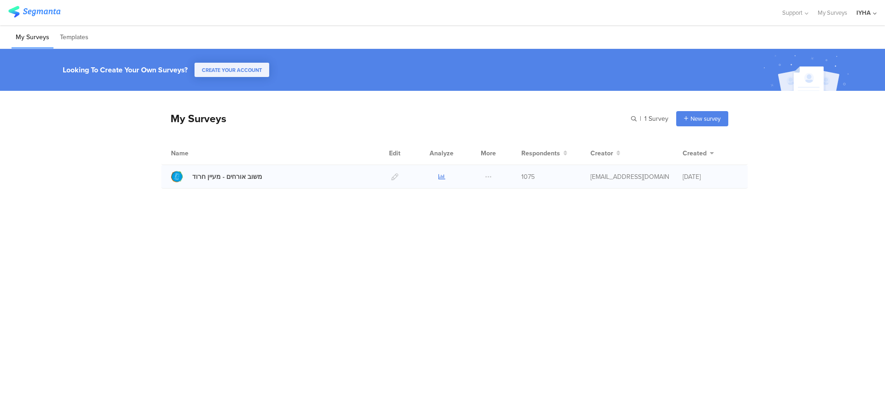
click at [438, 179] on icon at bounding box center [441, 176] width 7 height 7
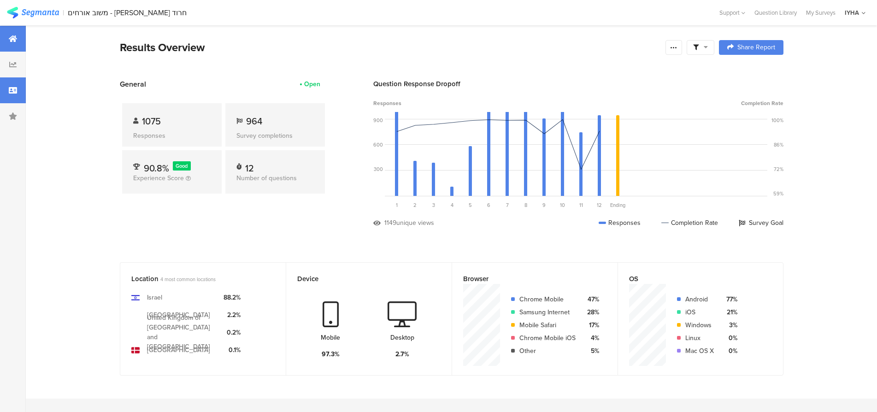
click at [14, 90] on icon at bounding box center [13, 90] width 8 height 7
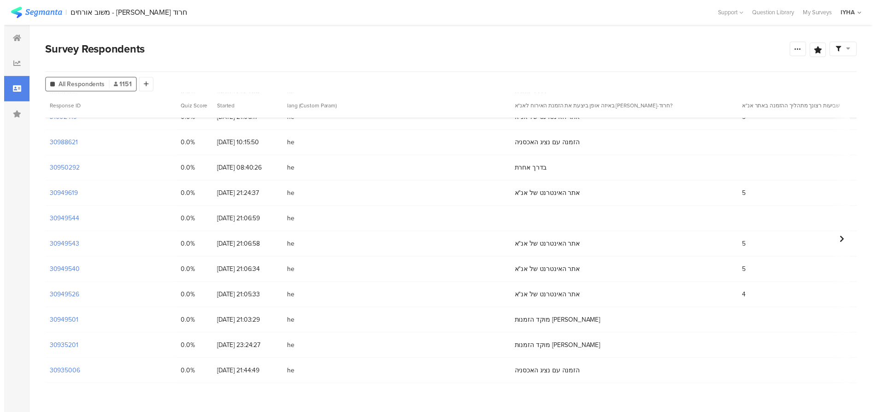
scroll to position [148, 0]
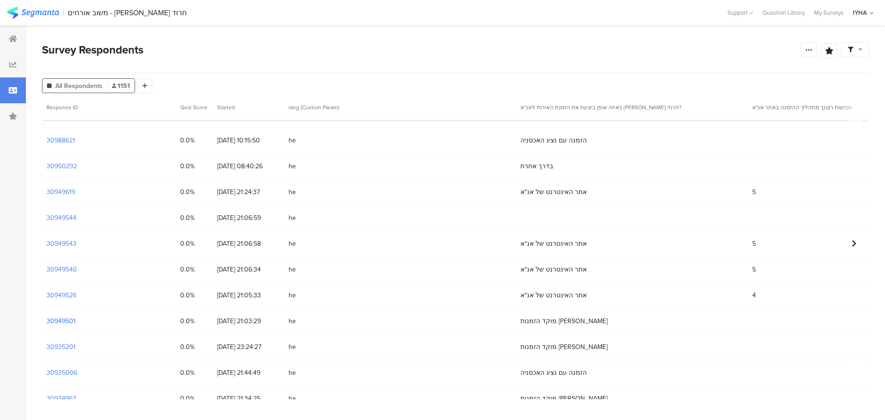
click at [71, 321] on section "30949501" at bounding box center [61, 321] width 29 height 10
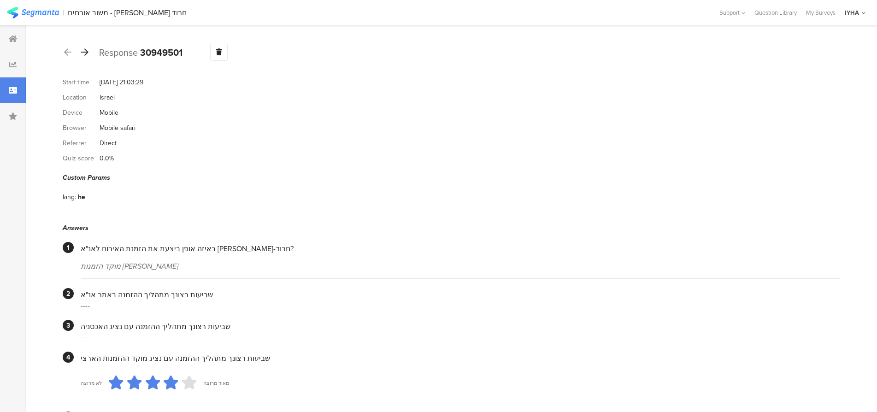
click at [86, 52] on icon at bounding box center [84, 52] width 7 height 8
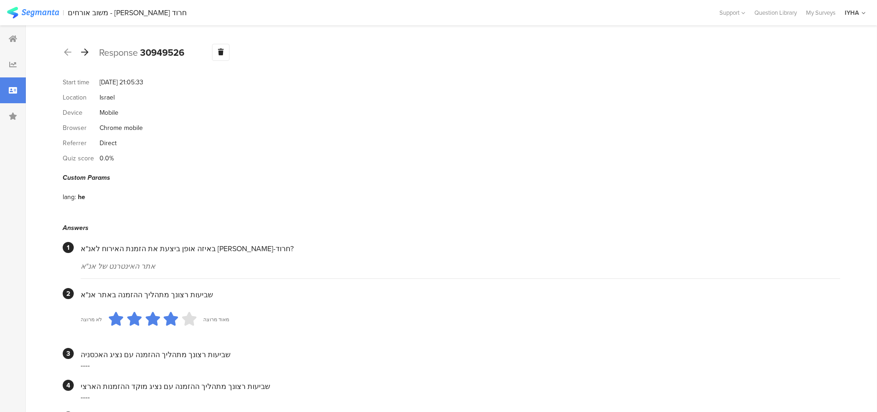
click at [86, 52] on icon at bounding box center [84, 52] width 7 height 8
click at [84, 52] on icon at bounding box center [84, 52] width 7 height 8
click at [86, 51] on icon at bounding box center [84, 52] width 7 height 8
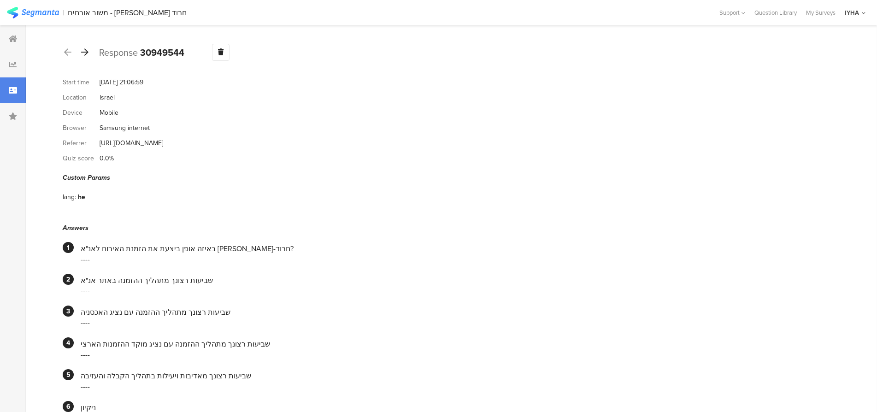
click at [87, 51] on icon at bounding box center [84, 52] width 7 height 8
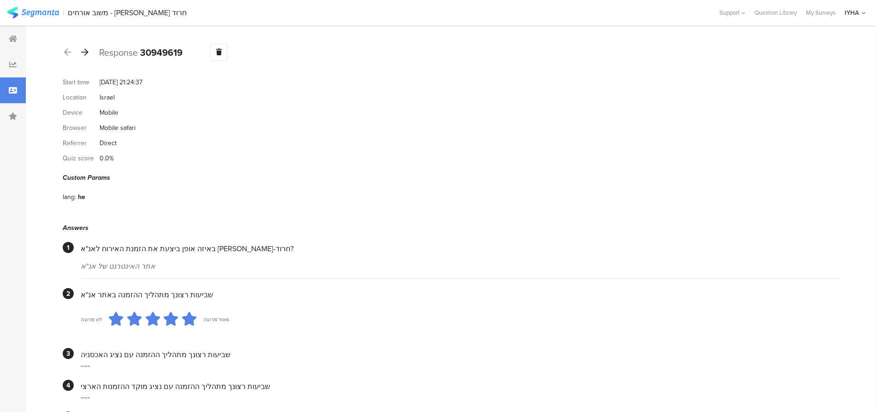
click at [86, 53] on icon at bounding box center [84, 52] width 7 height 8
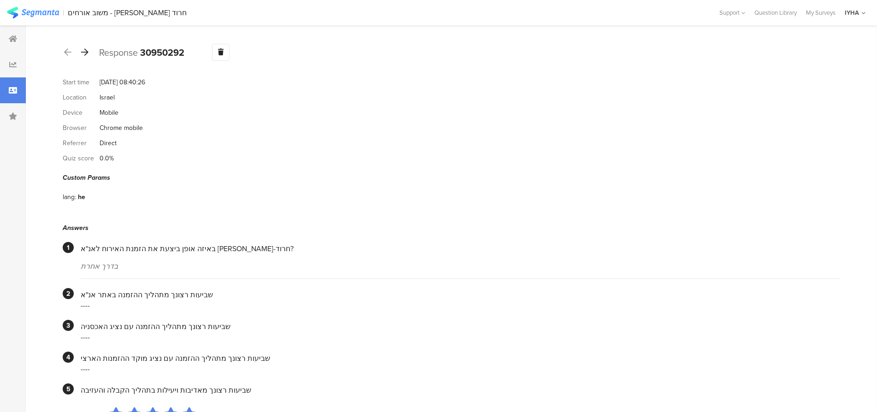
click at [84, 51] on icon at bounding box center [84, 52] width 7 height 8
click at [87, 52] on icon at bounding box center [84, 52] width 7 height 8
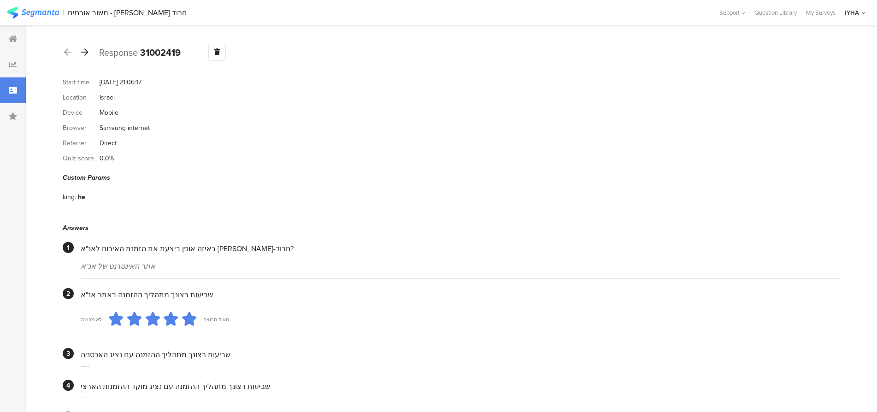
click at [86, 50] on icon at bounding box center [84, 52] width 7 height 8
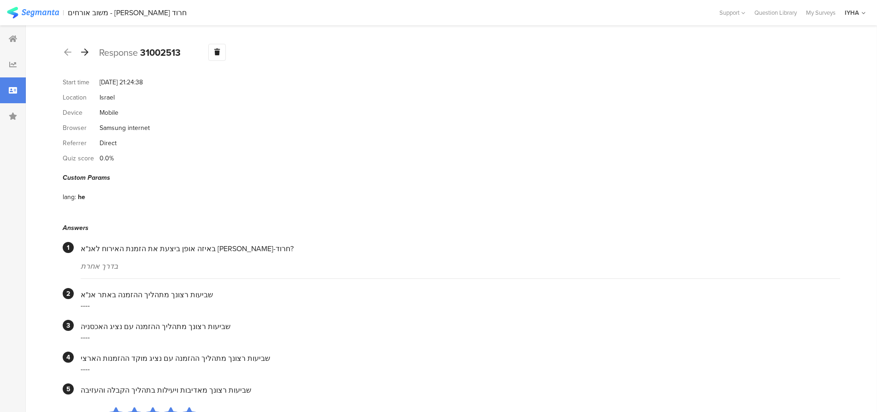
click at [85, 53] on icon at bounding box center [84, 52] width 7 height 8
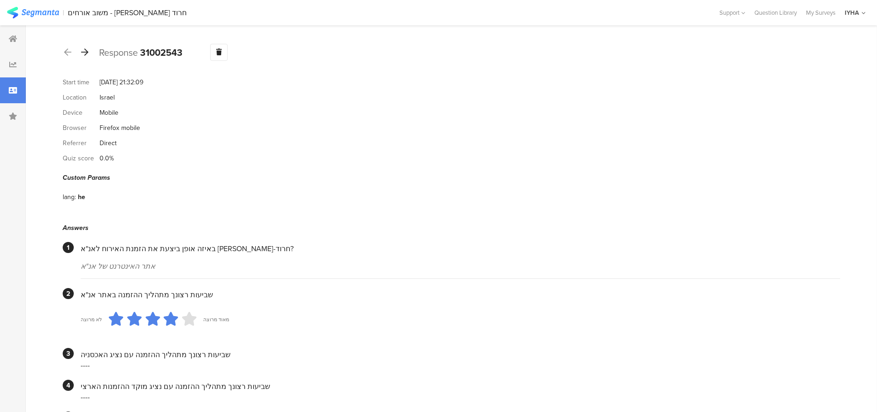
click at [85, 50] on icon at bounding box center [84, 52] width 7 height 8
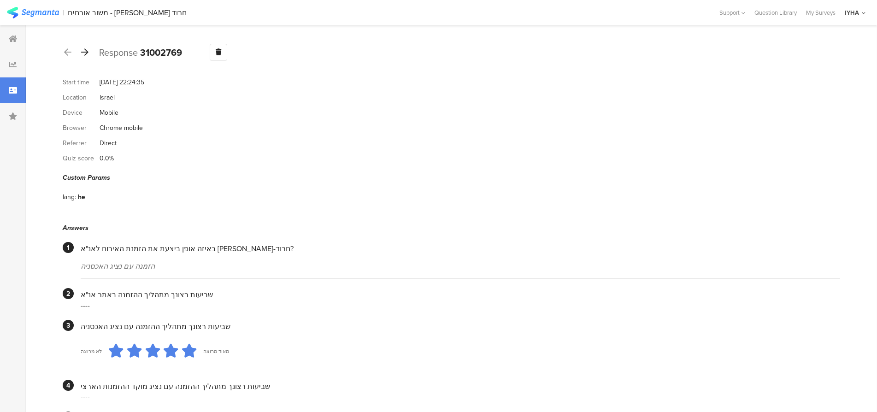
click at [86, 50] on icon at bounding box center [84, 52] width 7 height 8
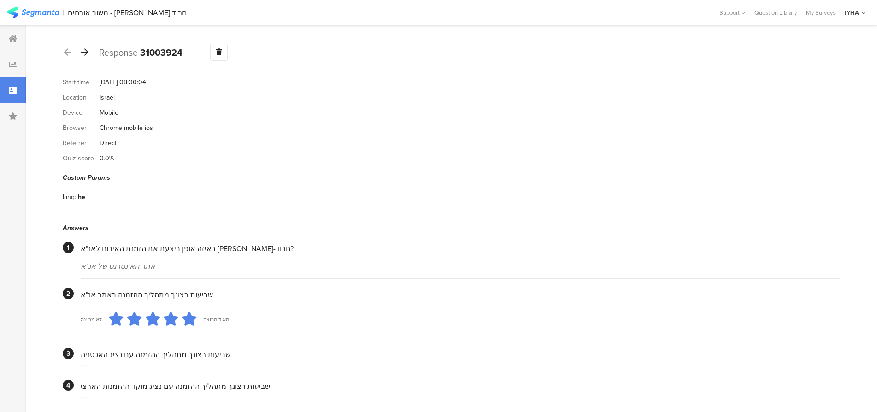
click at [86, 51] on icon at bounding box center [84, 52] width 7 height 8
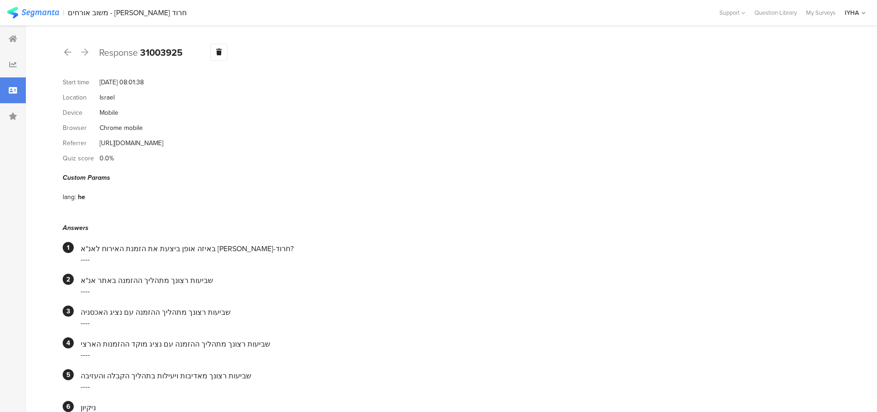
click at [86, 51] on icon at bounding box center [84, 52] width 7 height 8
click at [86, 50] on icon at bounding box center [84, 52] width 7 height 8
